Goal: Information Seeking & Learning: Learn about a topic

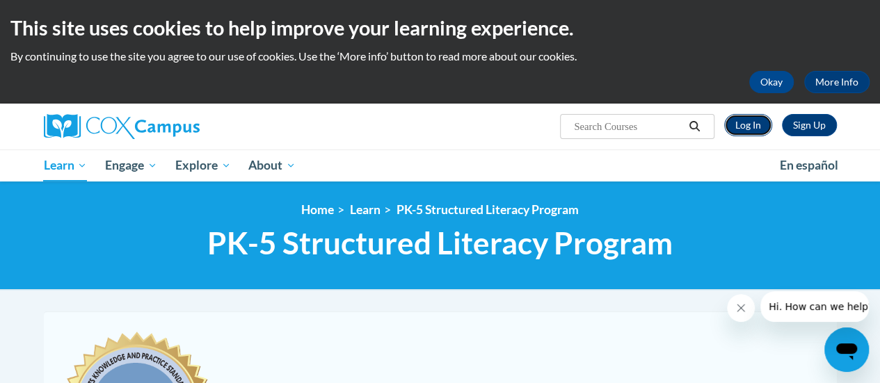
click at [760, 132] on link "Log In" at bounding box center [749, 125] width 48 height 22
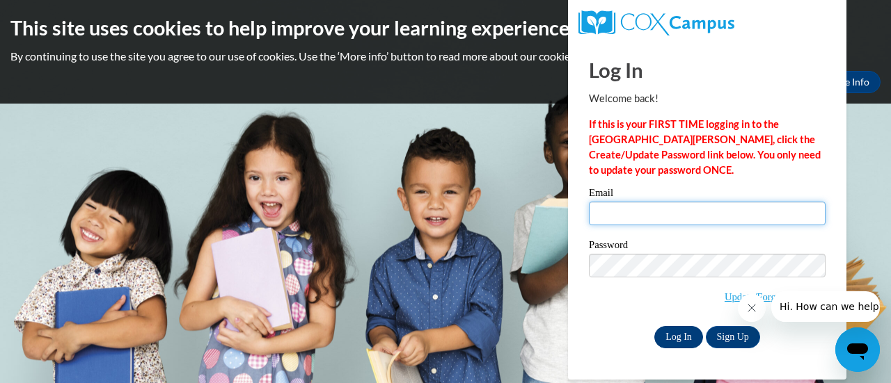
type input "jennifer.mlachnik@muskegonorway.org"
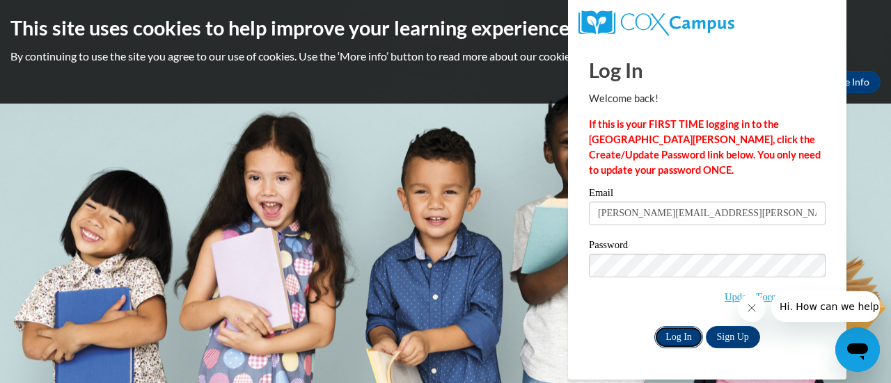
click at [676, 340] on input "Log In" at bounding box center [678, 337] width 49 height 22
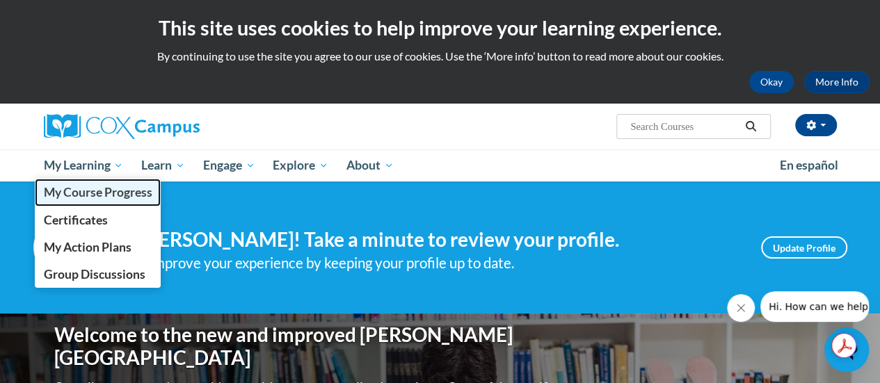
click at [84, 200] on link "My Course Progress" at bounding box center [98, 192] width 127 height 27
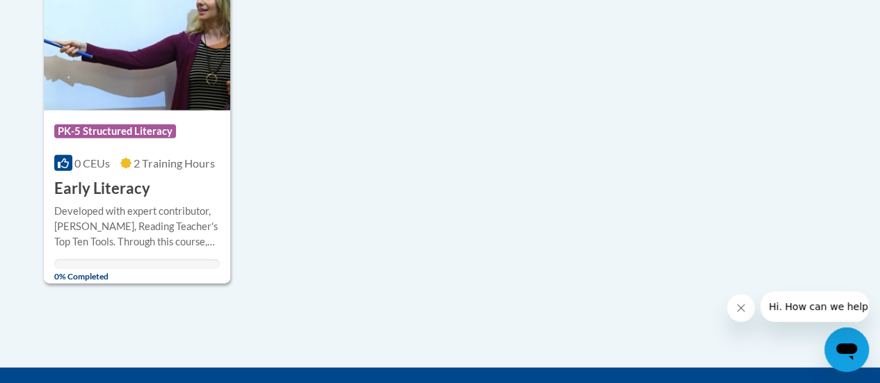
scroll to position [1543, 0]
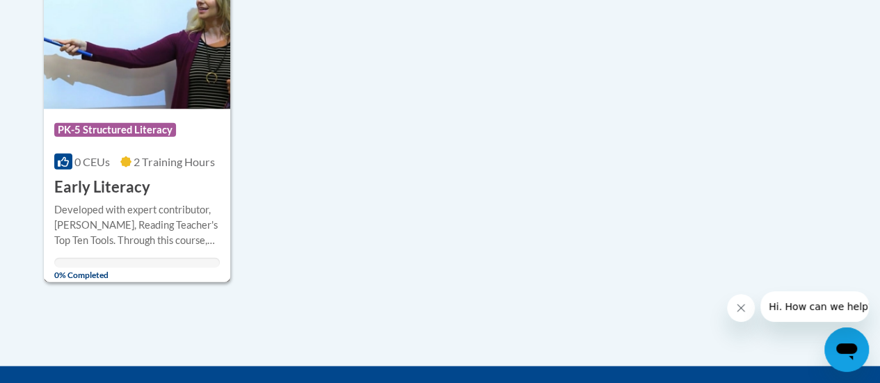
click at [84, 203] on div "Developed with expert contributor, [PERSON_NAME], Reading Teacher's Top Ten Too…" at bounding box center [137, 226] width 166 height 46
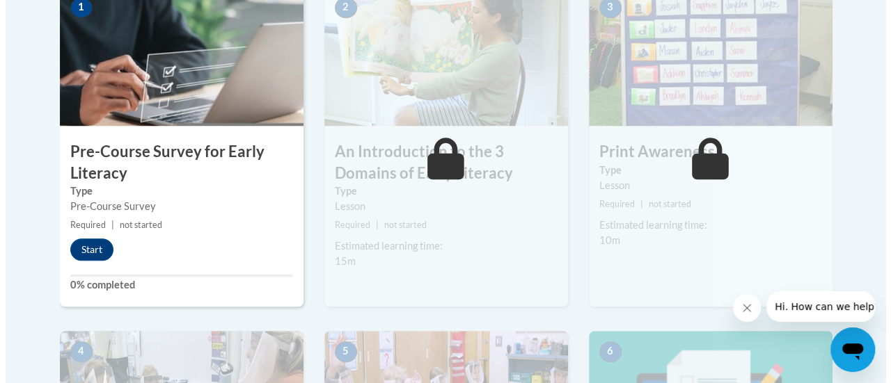
scroll to position [482, 0]
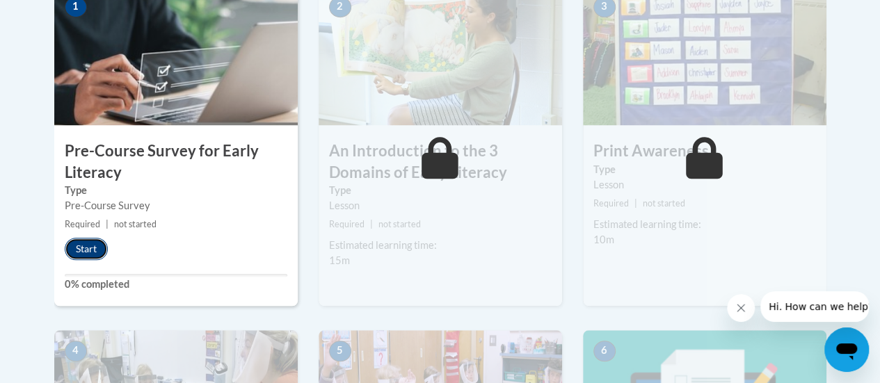
click at [79, 253] on button "Start" at bounding box center [86, 249] width 43 height 22
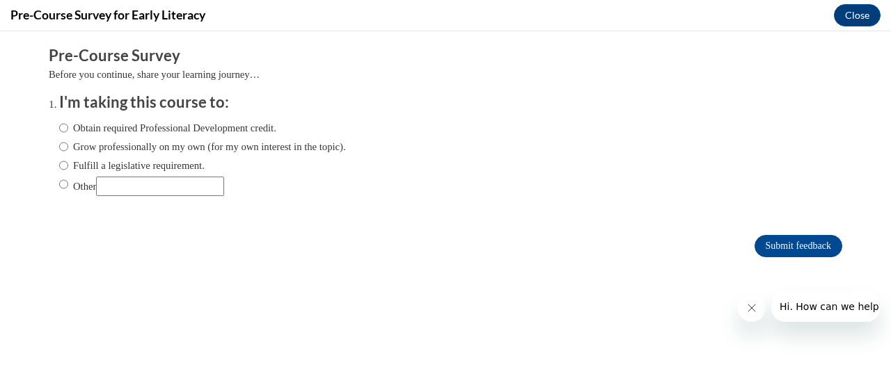
scroll to position [0, 0]
click at [59, 127] on input "Obtain required Professional Development credit." at bounding box center [63, 127] width 9 height 15
radio input "true"
click at [782, 246] on input "Submit feedback" at bounding box center [798, 246] width 88 height 22
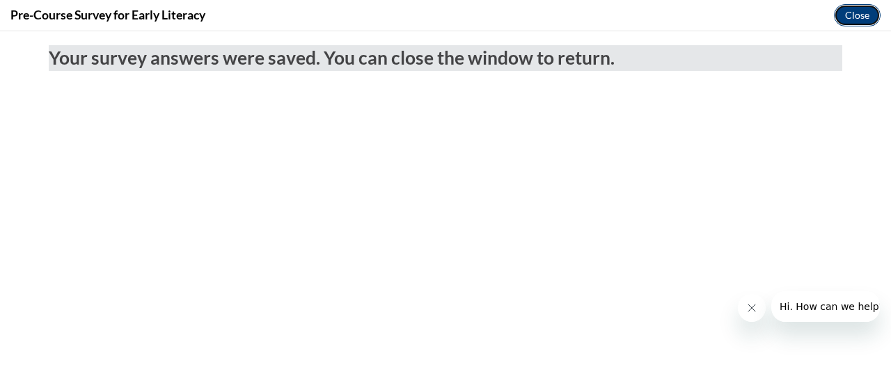
click at [862, 15] on button "Close" at bounding box center [857, 15] width 47 height 22
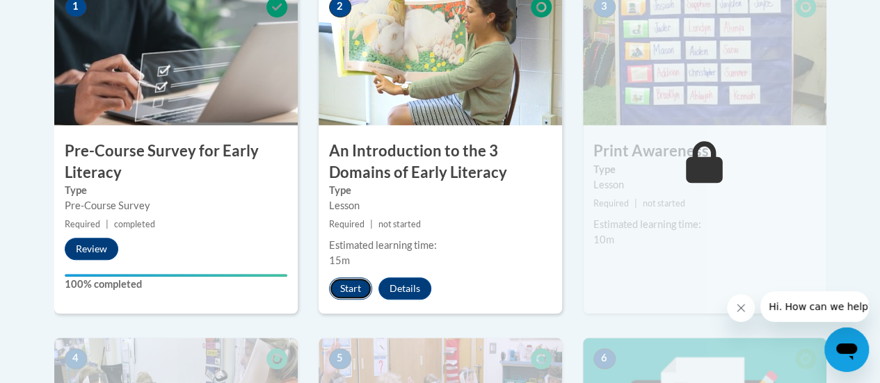
click at [344, 289] on button "Start" at bounding box center [350, 289] width 43 height 22
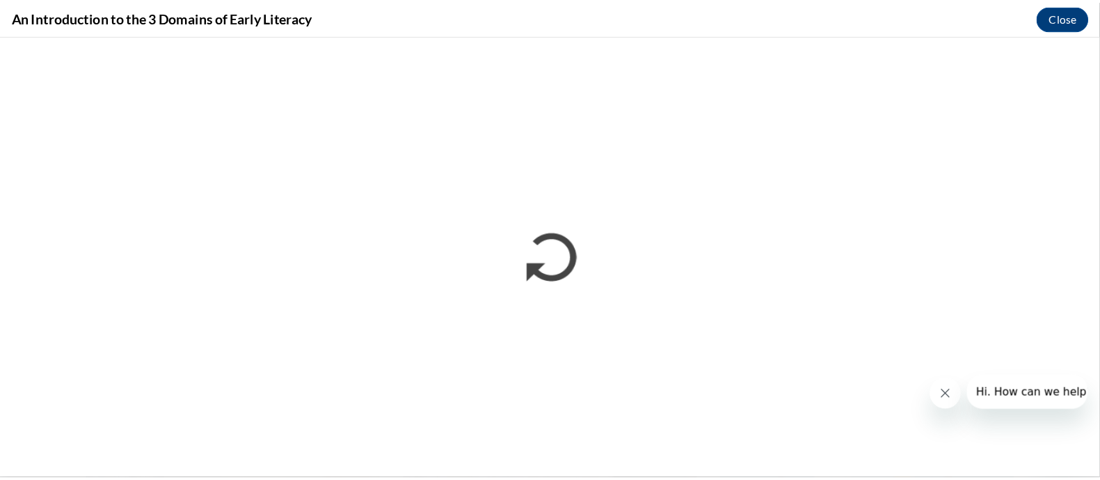
scroll to position [481, 0]
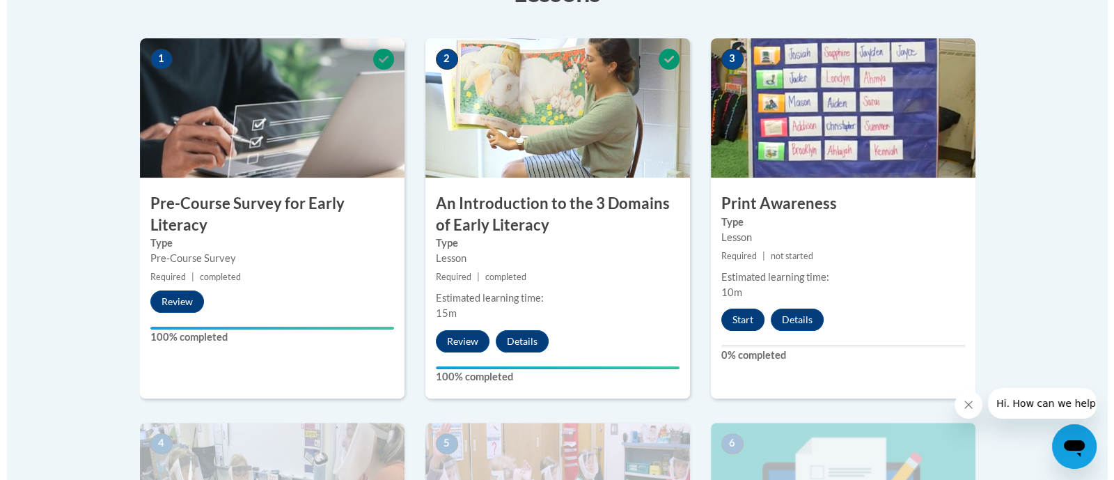
scroll to position [431, 0]
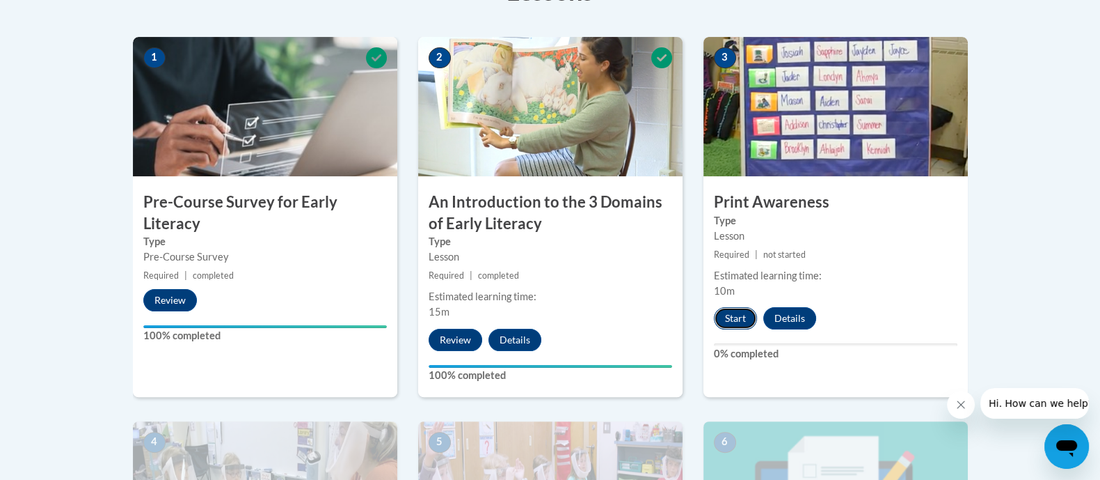
click at [745, 319] on button "Start" at bounding box center [735, 318] width 43 height 22
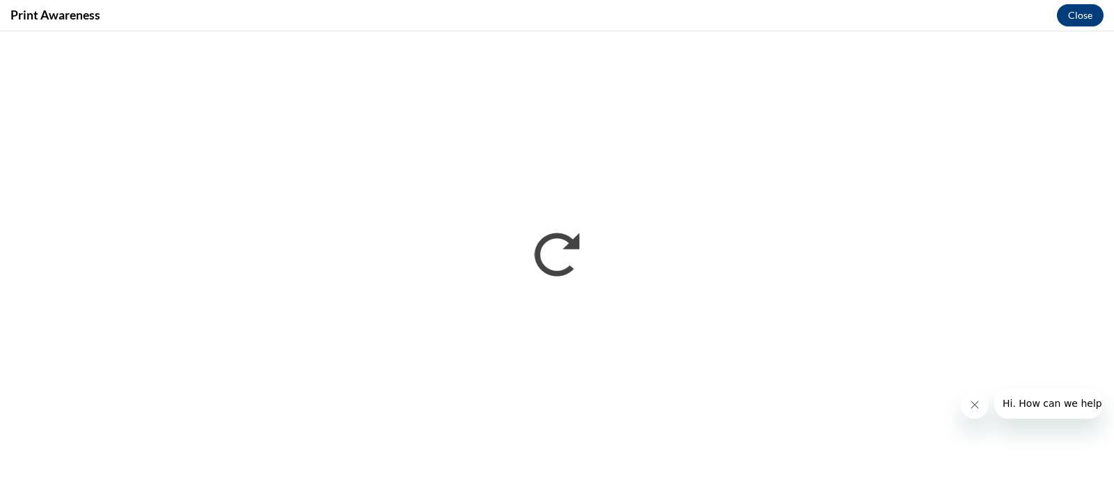
scroll to position [0, 0]
click at [966, 400] on button "Close message from company" at bounding box center [974, 404] width 28 height 28
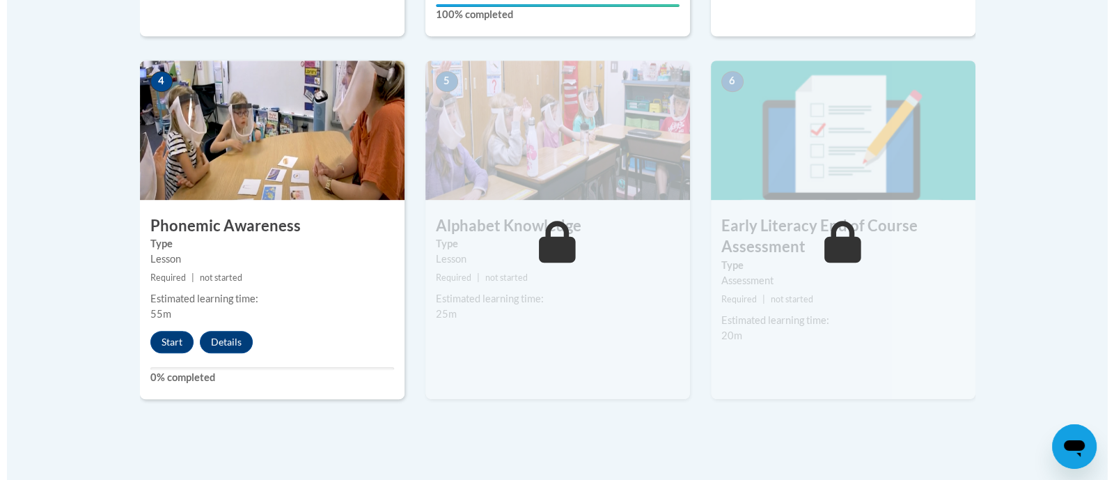
scroll to position [793, 0]
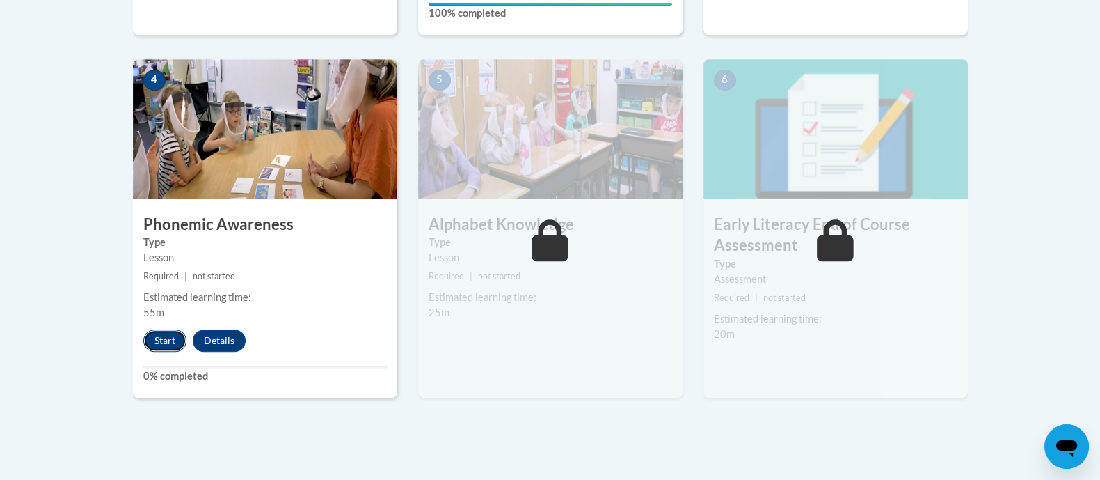
click at [169, 337] on button "Start" at bounding box center [164, 340] width 43 height 22
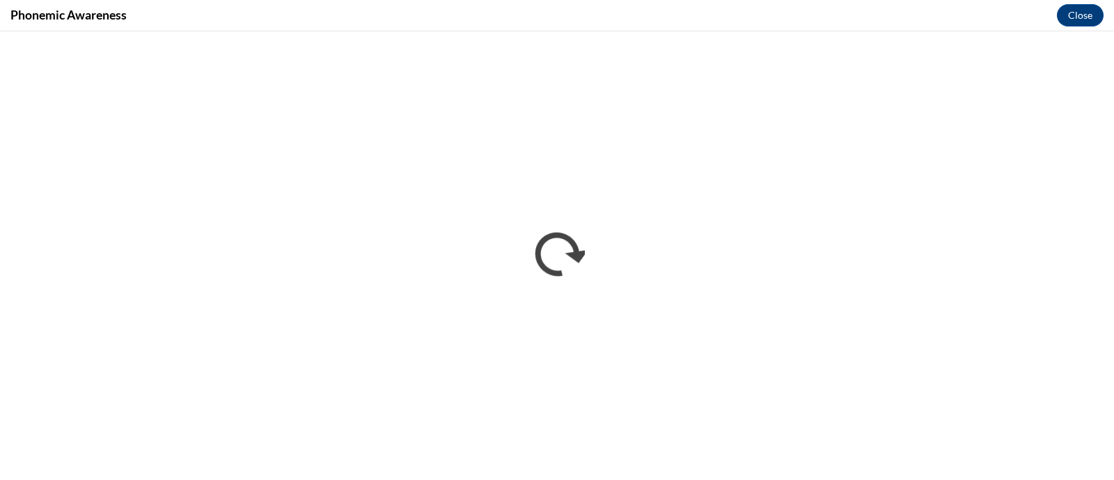
scroll to position [0, 0]
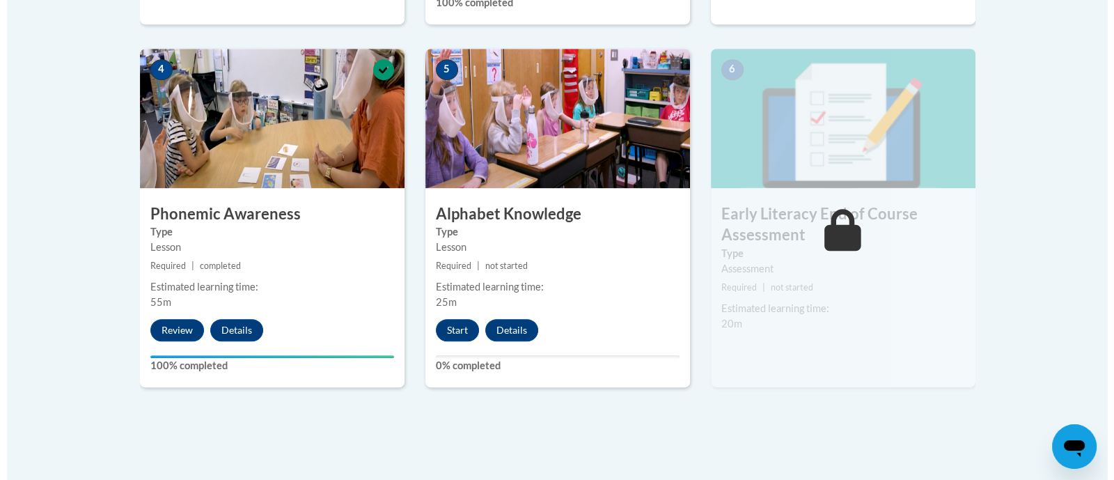
scroll to position [804, 0]
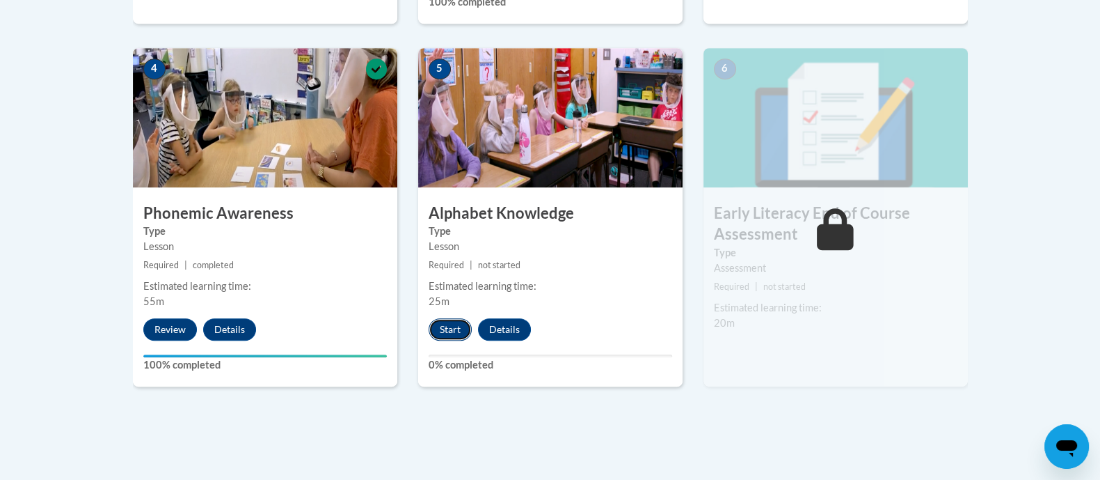
click at [463, 333] on button "Start" at bounding box center [450, 329] width 43 height 22
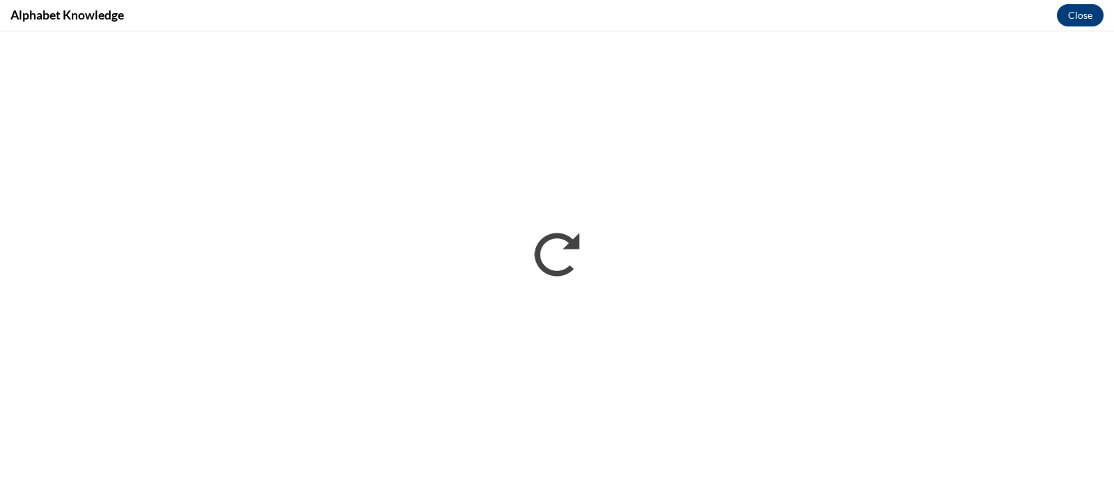
scroll to position [0, 0]
